Goal: Transaction & Acquisition: Purchase product/service

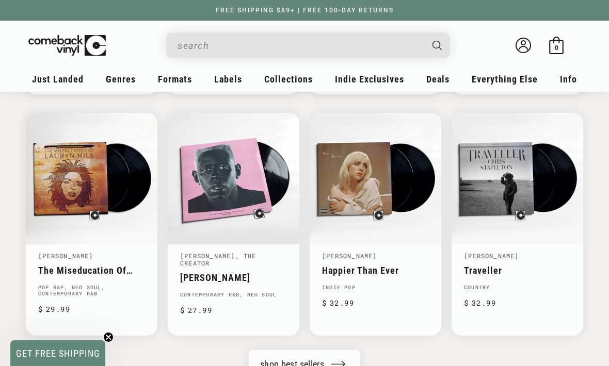
click at [257, 145] on link "Abbey Road Half Speed Series" at bounding box center [267, 146] width 142 height 18
click at [498, 168] on link "Audiophile Deals" at bounding box center [489, 163] width 103 height 18
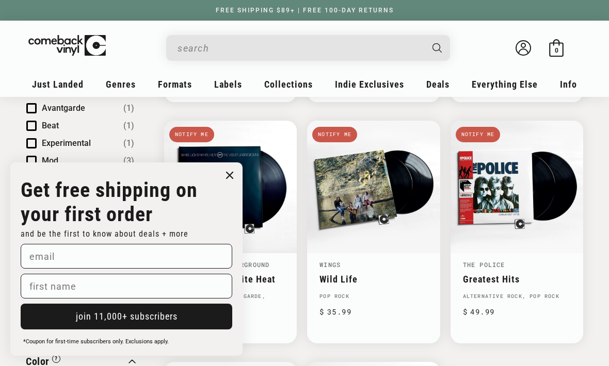
scroll to position [342, 0]
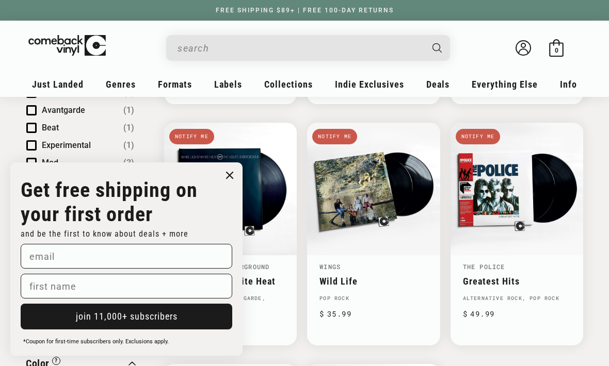
click at [227, 178] on icon "Close dialog" at bounding box center [229, 175] width 6 height 6
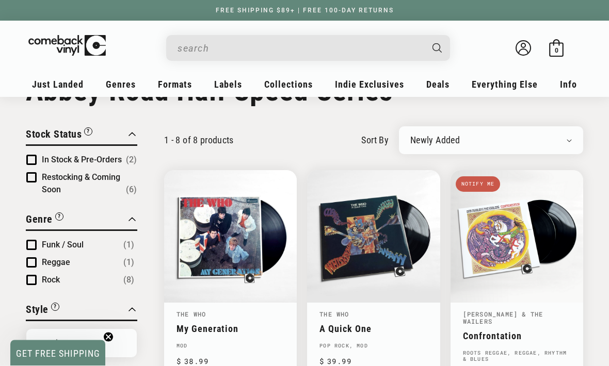
scroll to position [0, 0]
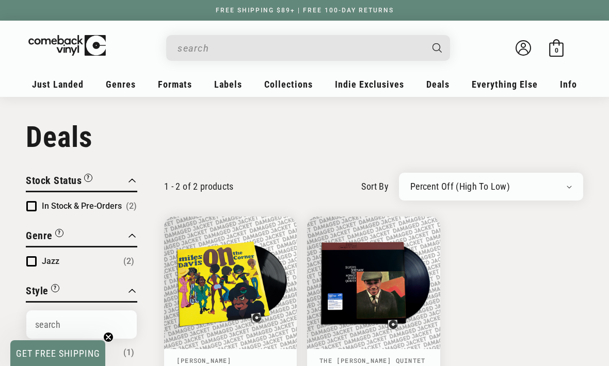
click at [454, 207] on link "Blues" at bounding box center [489, 210] width 103 height 18
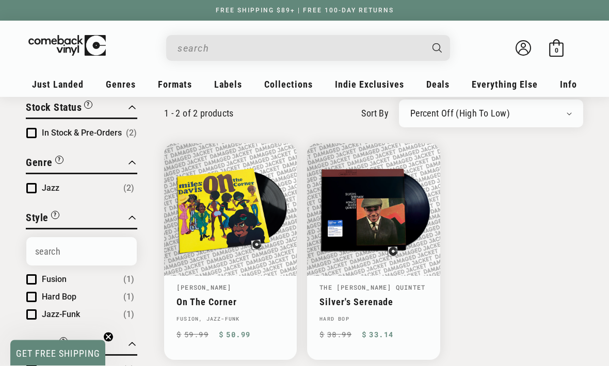
scroll to position [73, 0]
click at [444, 264] on link "Funk / Soul" at bounding box center [489, 262] width 103 height 18
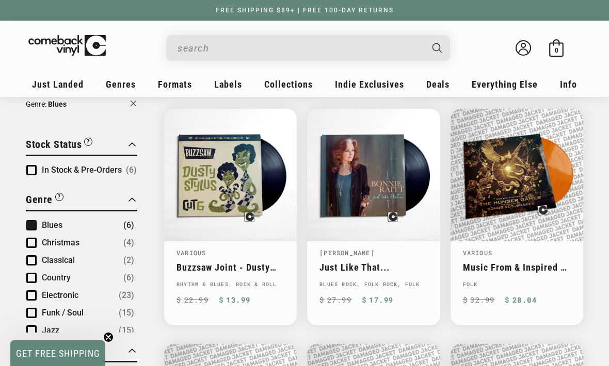
scroll to position [107, 0]
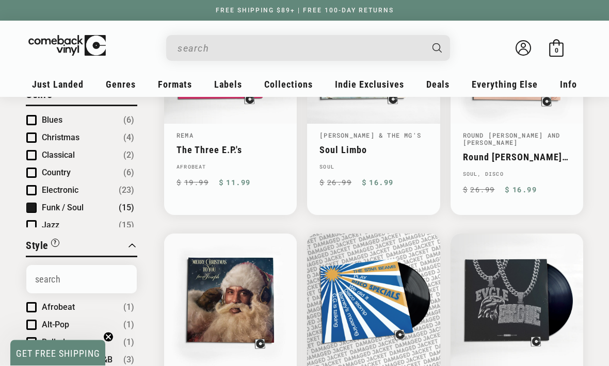
scroll to position [226, 0]
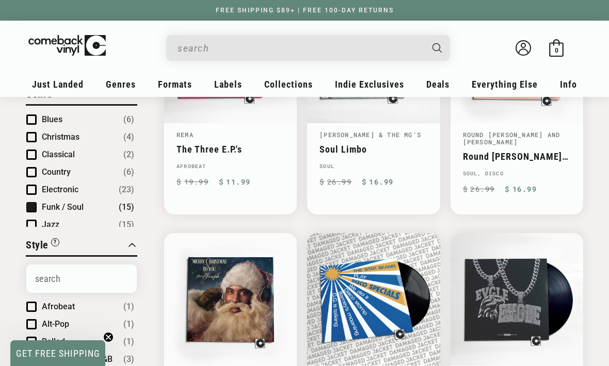
click at [135, 41] on details-modal at bounding box center [308, 48] width 397 height 26
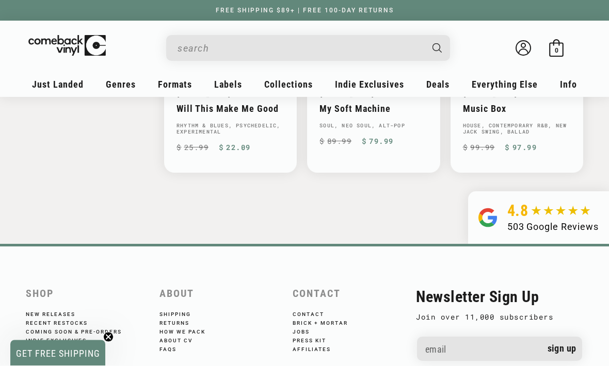
scroll to position [1215, 0]
click at [440, 302] on link "Latin" at bounding box center [489, 297] width 103 height 18
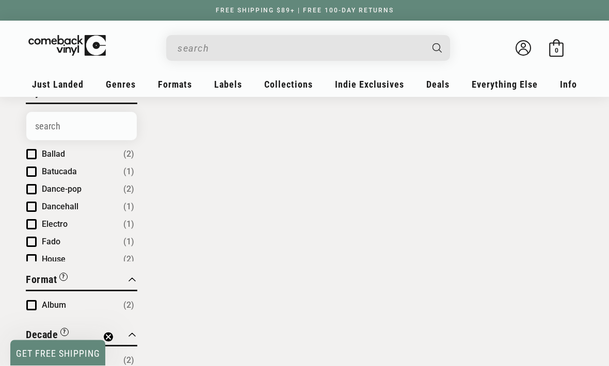
scroll to position [367, 0]
click at [473, 366] on link "Rap / Hip-Hop" at bounding box center [489, 367] width 103 height 18
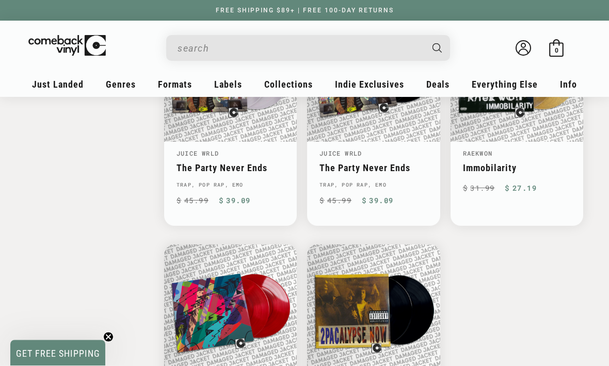
scroll to position [1409, 0]
click at [370, 47] on input "When autocomplete results are available use up and down arrows to review and en…" at bounding box center [299, 48] width 244 height 21
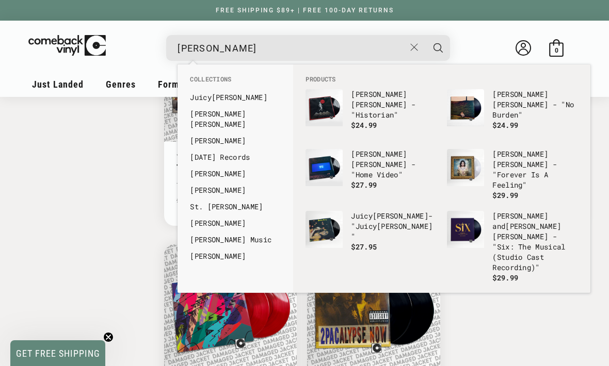
type input "lucy"
click at [220, 115] on link "Lucy Dacus" at bounding box center [235, 119] width 91 height 21
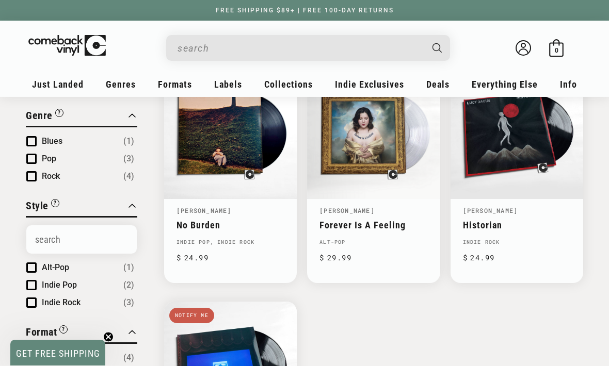
scroll to position [150, 0]
click at [454, 332] on link "Pop" at bounding box center [489, 332] width 103 height 18
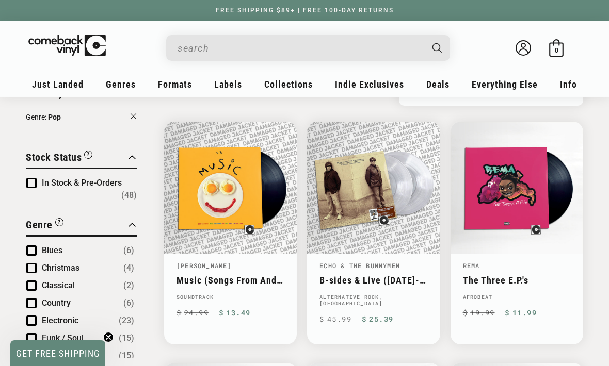
scroll to position [94, 0]
click at [291, 90] on div "Collections" at bounding box center [288, 87] width 56 height 25
click at [88, 151] on link "Acoustic Sounds Series" at bounding box center [73, 151] width 127 height 18
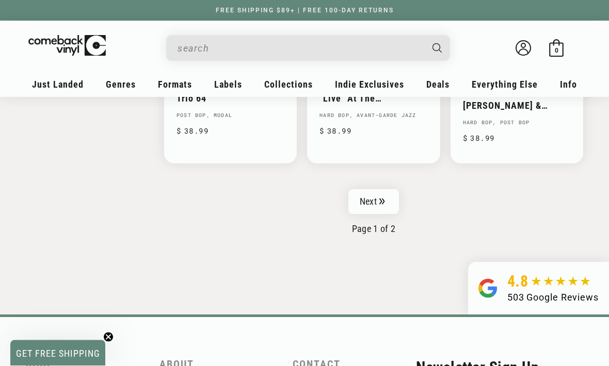
scroll to position [1725, 0]
click at [377, 197] on link "Next" at bounding box center [373, 201] width 51 height 25
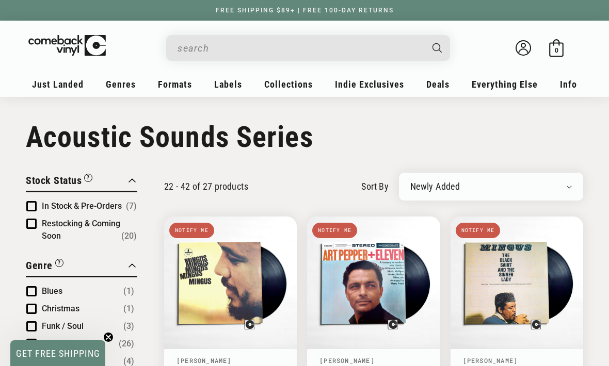
click at [87, 117] on link "New Releases" at bounding box center [103, 116] width 118 height 18
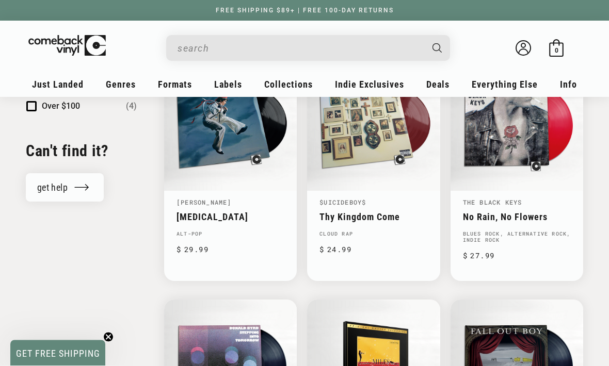
scroll to position [1113, 0]
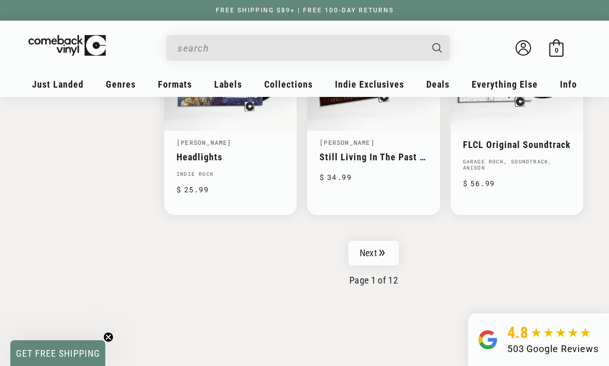
click at [381, 250] on icon "Pagination" at bounding box center [382, 253] width 6 height 7
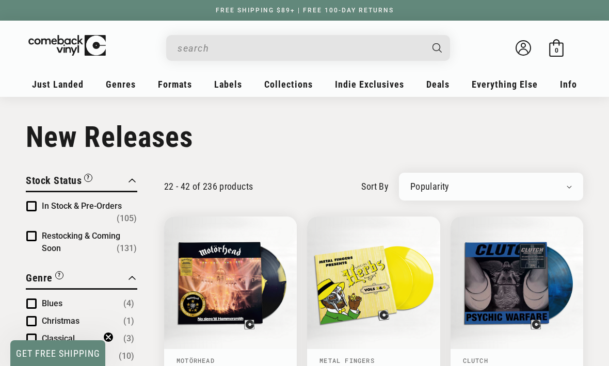
click at [222, 52] on input "When autocomplete results are available use up and down arrows to review and en…" at bounding box center [299, 48] width 244 height 21
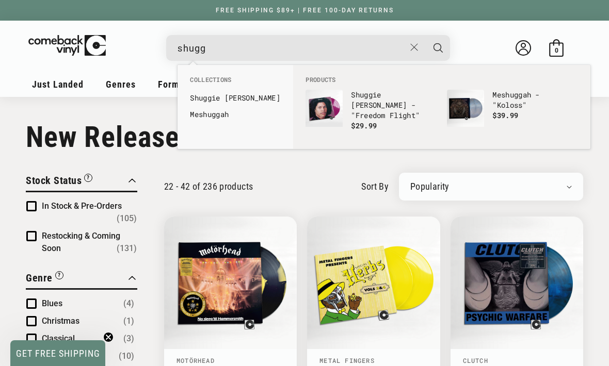
type input "shugg"
click at [382, 105] on p "Shugg ie Otis - "Freedom Flight"" at bounding box center [394, 105] width 86 height 31
